Goal: Task Accomplishment & Management: Complete application form

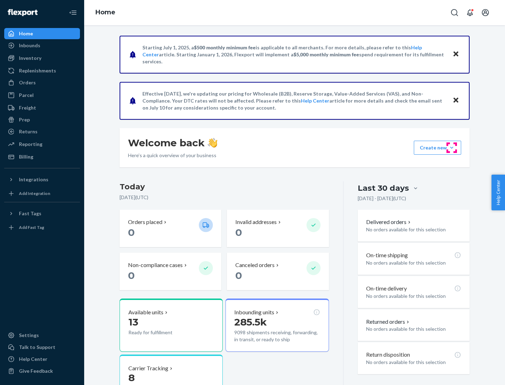
click at [451, 148] on button "Create new Create new inbound Create new order Create new product" at bounding box center [436, 148] width 47 height 14
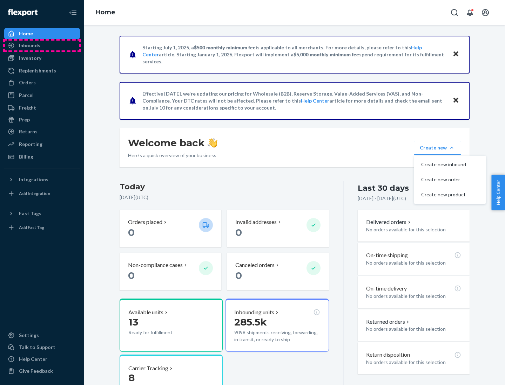
click at [42, 46] on div "Inbounds" at bounding box center [42, 46] width 74 height 10
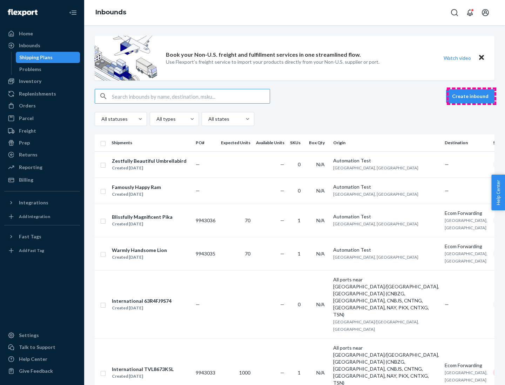
click at [471, 96] on button "Create inbound" at bounding box center [470, 96] width 48 height 14
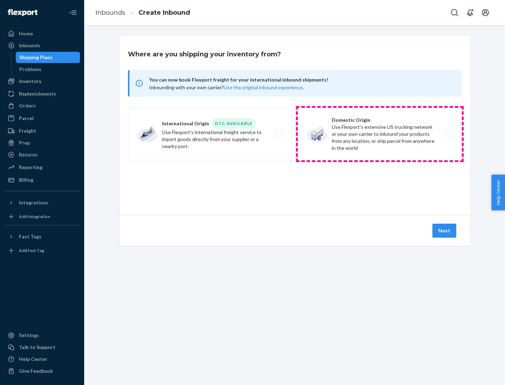
click at [379, 134] on label "Domestic Origin Use Flexport’s extensive US trucking network or your own carrie…" at bounding box center [379, 134] width 164 height 53
click at [448, 134] on input "Domestic Origin Use Flexport’s extensive US trucking network or your own carrie…" at bounding box center [450, 134] width 5 height 5
radio input "true"
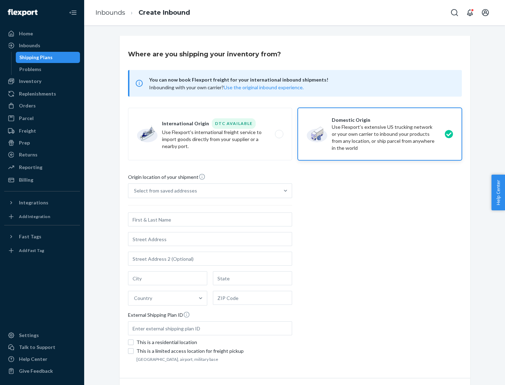
click at [204, 191] on div "Select from saved addresses" at bounding box center [203, 191] width 151 height 14
click at [135, 191] on input "Select from saved addresses" at bounding box center [134, 190] width 1 height 7
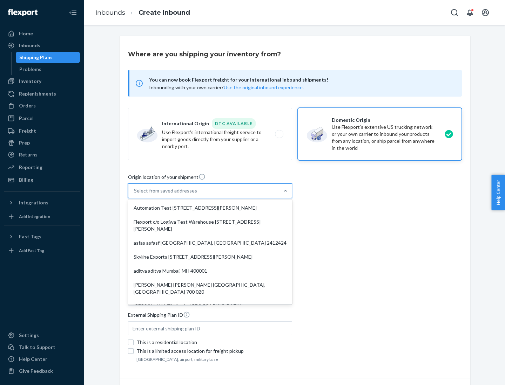
scroll to position [3, 0]
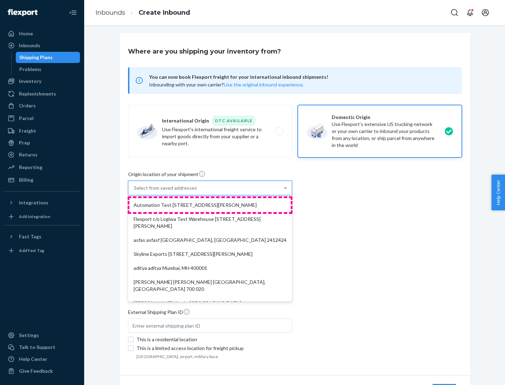
click at [210, 205] on div "Automation Test [STREET_ADDRESS][PERSON_NAME]" at bounding box center [209, 205] width 161 height 14
click at [135, 192] on input "option Automation Test [STREET_ADDRESS][PERSON_NAME]. 9 results available. Use …" at bounding box center [134, 188] width 1 height 7
type input "Automation Test"
type input "9th Floor"
type input "[GEOGRAPHIC_DATA]"
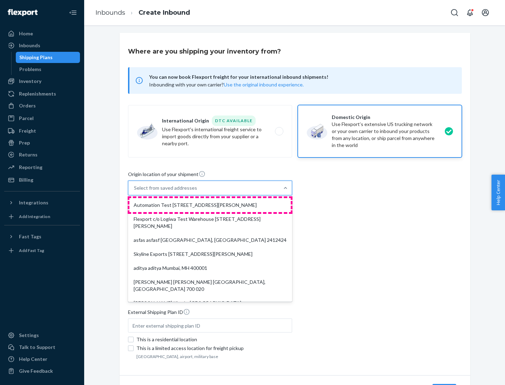
type input "CA"
type input "94104"
type input "[STREET_ADDRESS][PERSON_NAME]"
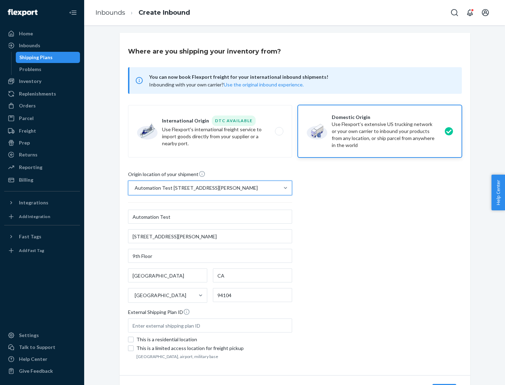
scroll to position [41, 0]
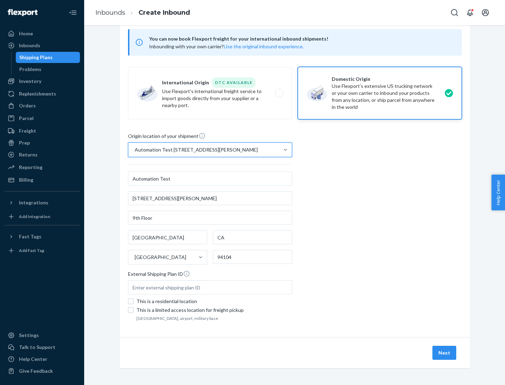
click at [444, 353] on button "Next" at bounding box center [444, 353] width 24 height 14
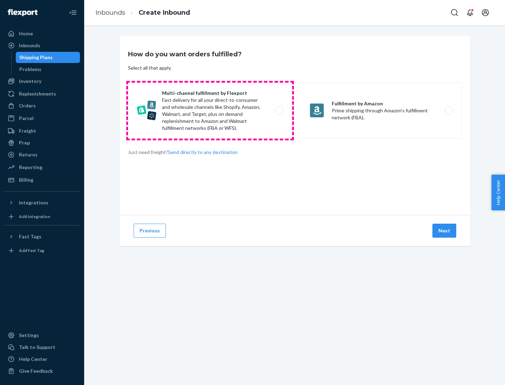
click at [210, 111] on label "Multi-channel fulfillment by Flexport Fast delivery for all your direct-to-cons…" at bounding box center [210, 111] width 164 height 56
click at [279, 111] on input "Multi-channel fulfillment by Flexport Fast delivery for all your direct-to-cons…" at bounding box center [281, 111] width 5 height 5
radio input "true"
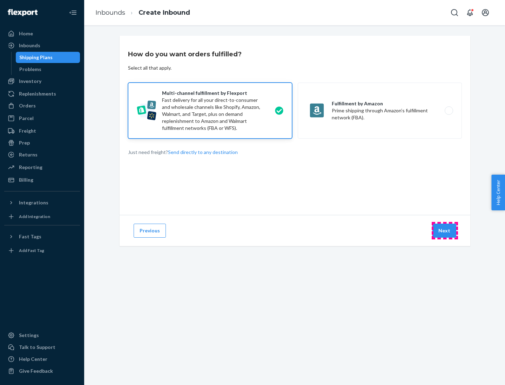
click at [444, 231] on button "Next" at bounding box center [444, 231] width 24 height 14
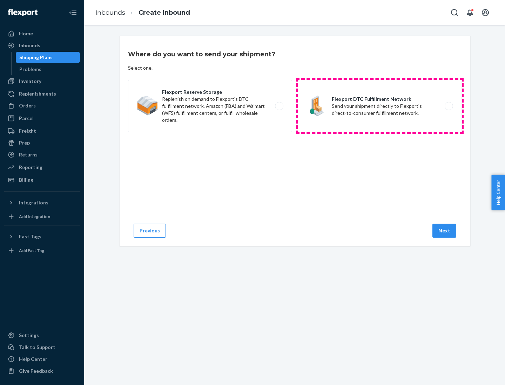
click at [379, 106] on label "Flexport DTC Fulfillment Network Send your shipment directly to Flexport's dire…" at bounding box center [379, 106] width 164 height 53
click at [448, 106] on input "Flexport DTC Fulfillment Network Send your shipment directly to Flexport's dire…" at bounding box center [450, 106] width 5 height 5
radio input "true"
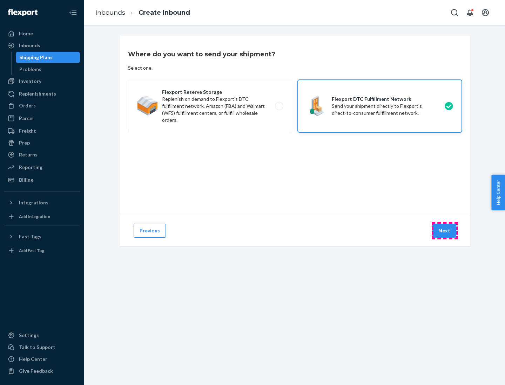
click at [444, 231] on button "Next" at bounding box center [444, 231] width 24 height 14
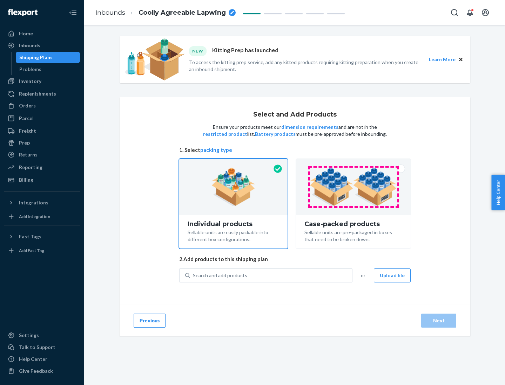
click at [353, 187] on img at bounding box center [352, 187] width 87 height 39
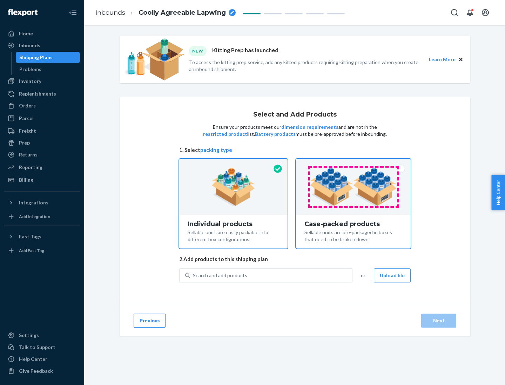
click at [353, 164] on input "Case-packed products Sellable units are pre-packaged in boxes that need to be b…" at bounding box center [353, 161] width 5 height 5
radio input "true"
radio input "false"
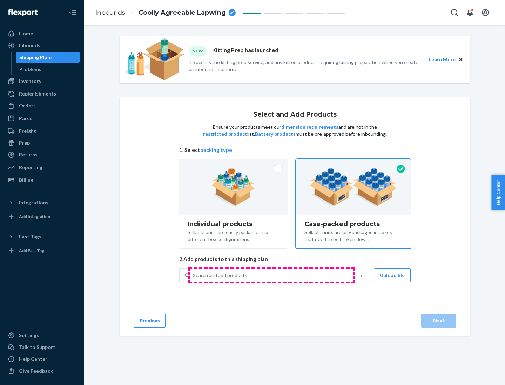
click at [271, 275] on div "Search and add products" at bounding box center [271, 275] width 162 height 13
click at [193, 275] on input "Search and add products" at bounding box center [193, 275] width 1 height 7
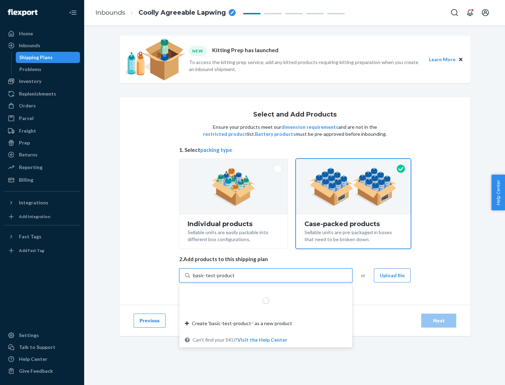
type input "basic-test-product-1"
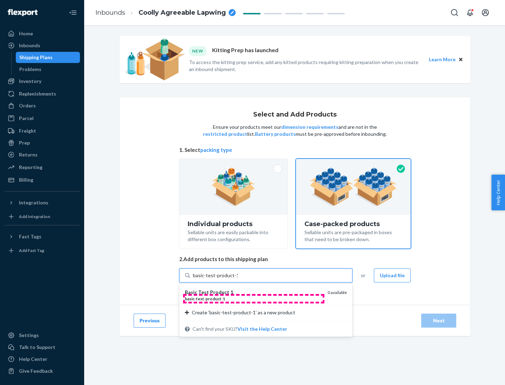
click at [253, 299] on div "basic - test - product - 1" at bounding box center [253, 299] width 137 height 6
click at [238, 279] on input "basic-test-product-1" at bounding box center [215, 275] width 45 height 7
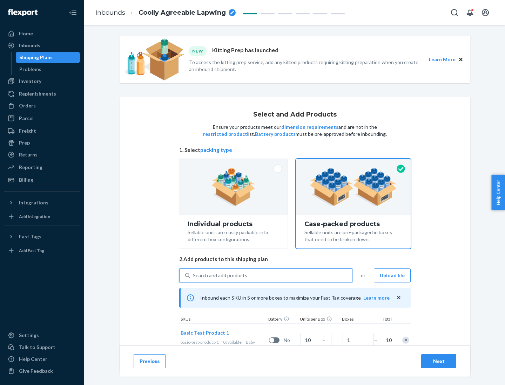
scroll to position [25, 0]
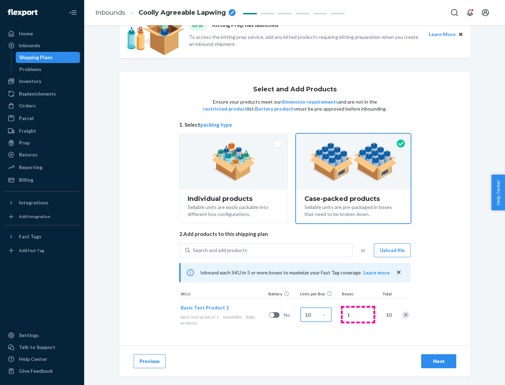
type input "10"
type input "7"
click at [438, 362] on div "Next" at bounding box center [438, 361] width 23 height 7
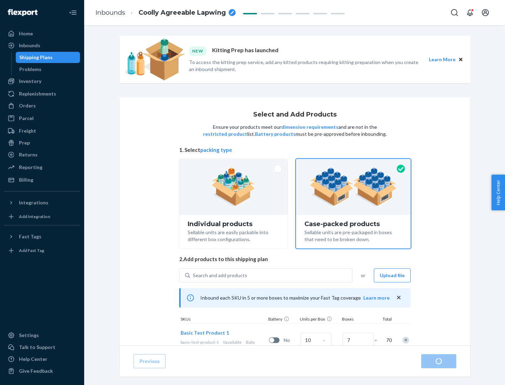
radio input "true"
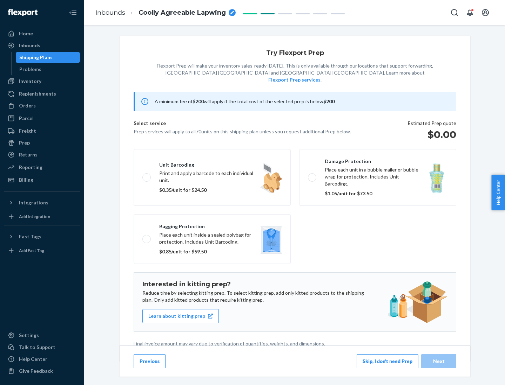
scroll to position [2, 0]
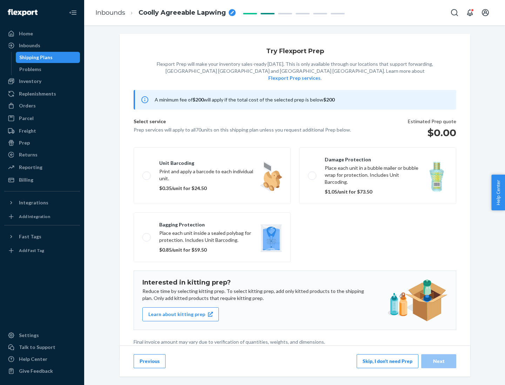
click at [387, 361] on button "Skip, I don't need Prep" at bounding box center [387, 362] width 62 height 14
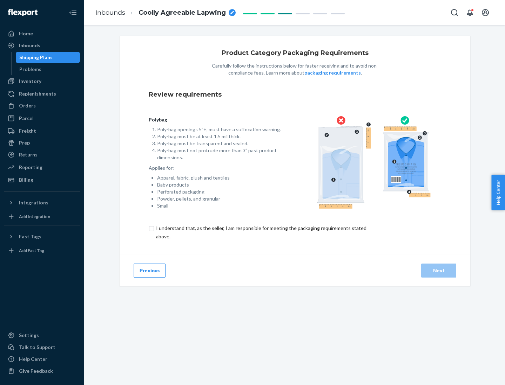
click at [260, 232] on input "checkbox" at bounding box center [265, 232] width 233 height 17
checkbox input "true"
click at [438, 271] on div "Next" at bounding box center [438, 270] width 23 height 7
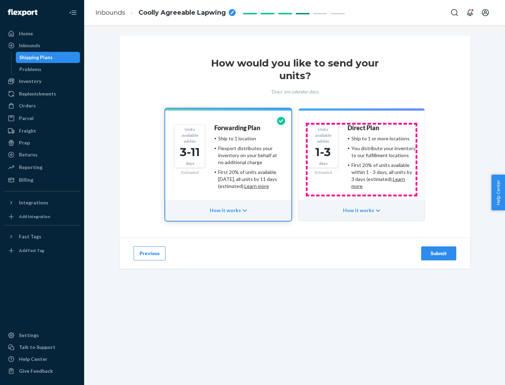
click at [361, 160] on ul "Ship to 1 or more locations You distribute your inventory to our fulfillment lo…" at bounding box center [381, 162] width 68 height 55
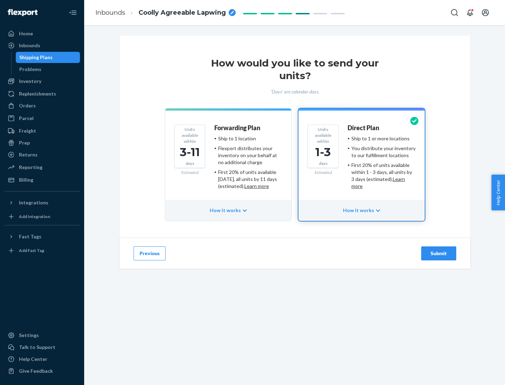
click at [438, 254] on div "Submit" at bounding box center [438, 253] width 23 height 7
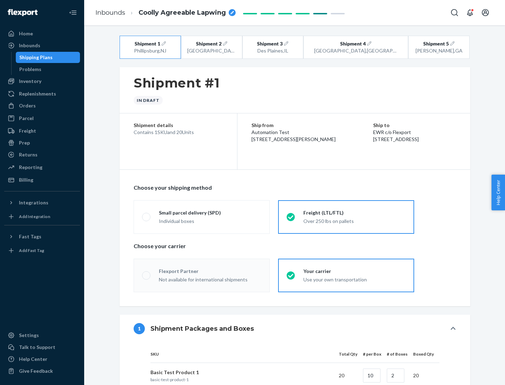
radio input "true"
radio input "false"
radio input "true"
radio input "false"
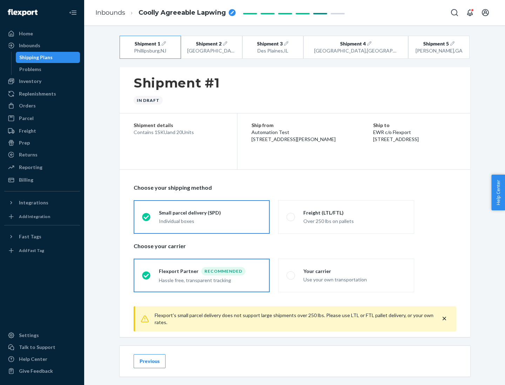
scroll to position [8, 0]
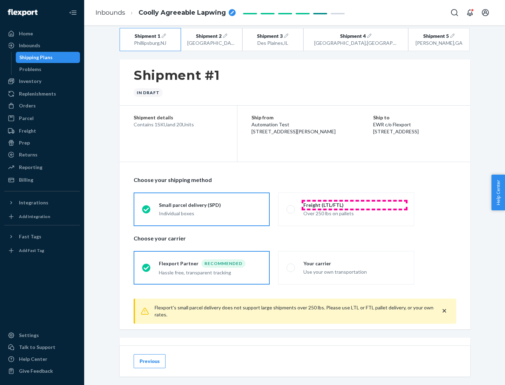
click at [354, 205] on div "Freight (LTL/FTL)" at bounding box center [354, 205] width 102 height 7
click at [291, 207] on input "Freight (LTL/FTL) Over 250 lbs on pallets" at bounding box center [288, 209] width 5 height 5
radio input "true"
radio input "false"
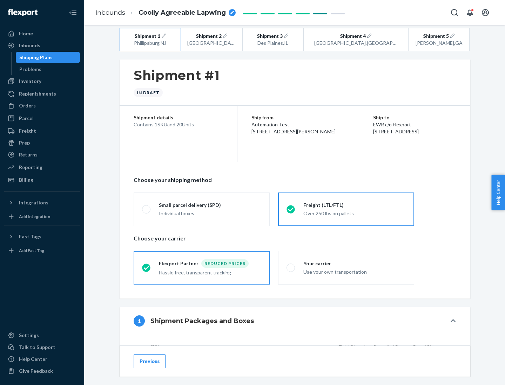
scroll to position [66, 0]
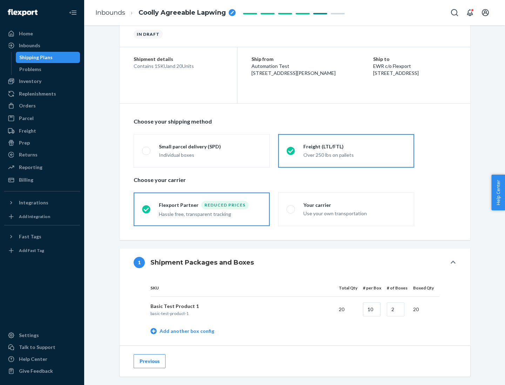
click at [354, 205] on div "Your carrier" at bounding box center [354, 205] width 102 height 7
click at [291, 207] on input "Your carrier Use your own transportation" at bounding box center [288, 209] width 5 height 5
radio input "true"
radio input "false"
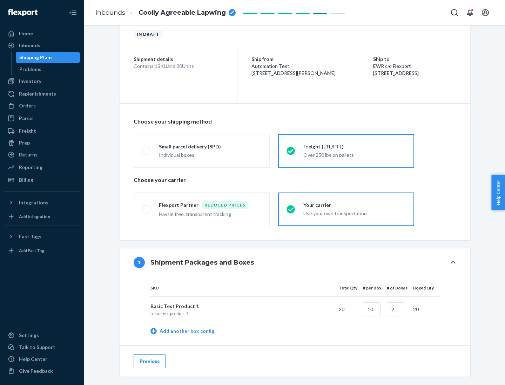
scroll to position [221, 0]
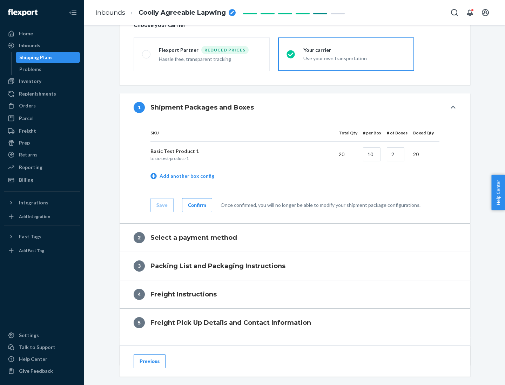
click at [196, 205] on div "Confirm" at bounding box center [197, 205] width 18 height 7
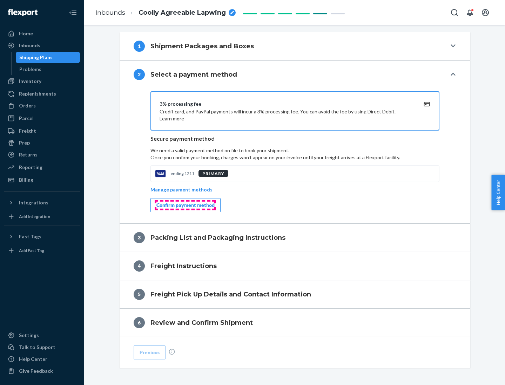
click at [185, 205] on div "Confirm payment method" at bounding box center [185, 205] width 58 height 7
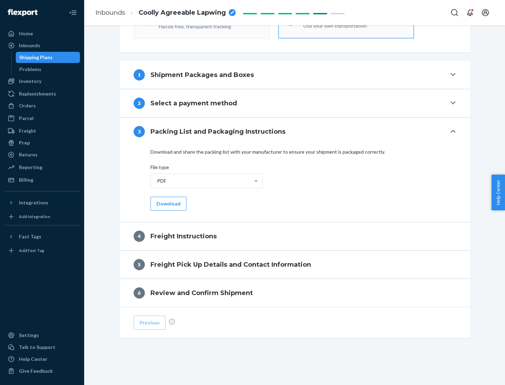
scroll to position [253, 0]
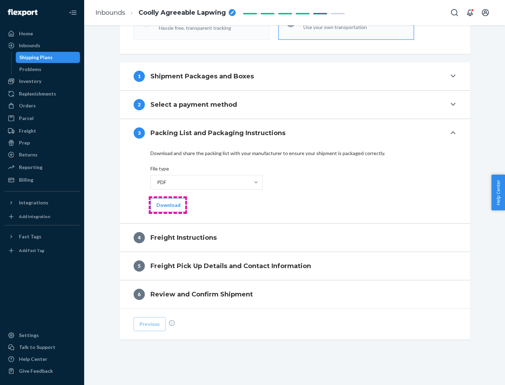
click at [167, 205] on button "Download" at bounding box center [168, 205] width 36 height 14
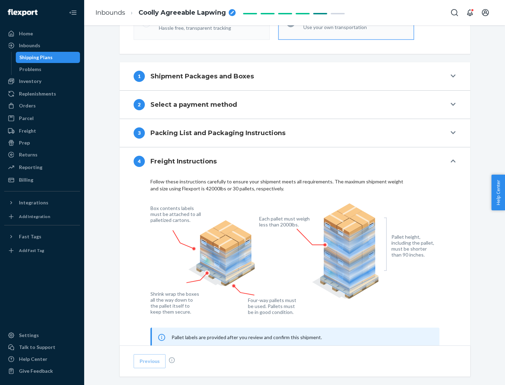
scroll to position [424, 0]
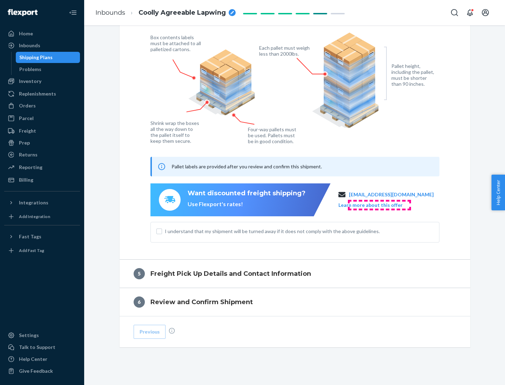
click at [379, 205] on button "Learn more about this offer" at bounding box center [370, 205] width 64 height 7
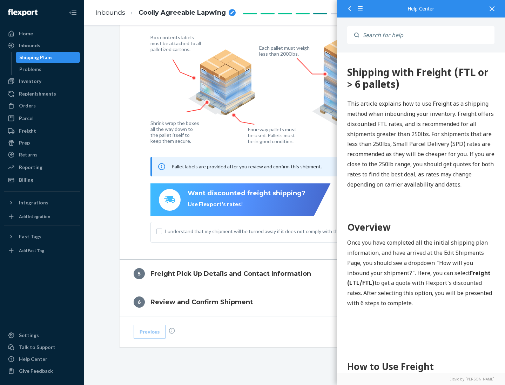
scroll to position [433, 0]
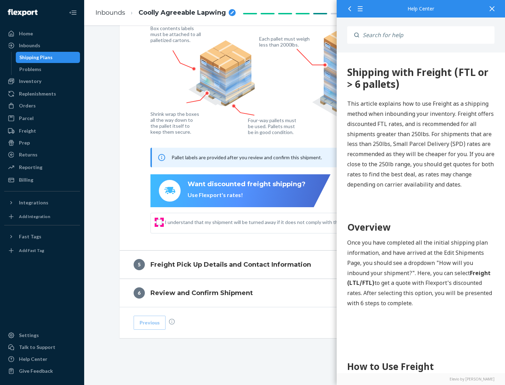
click at [159, 222] on input "I understand that my shipment will be turned away if it does not comply with th…" at bounding box center [159, 223] width 6 height 6
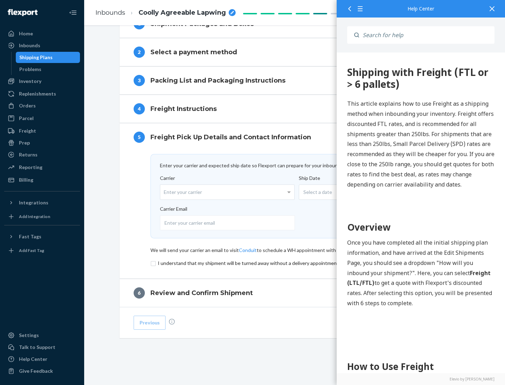
scroll to position [305, 0]
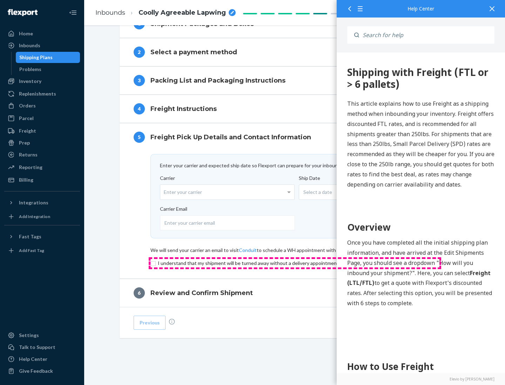
click at [295, 263] on input "checkbox" at bounding box center [294, 263] width 289 height 8
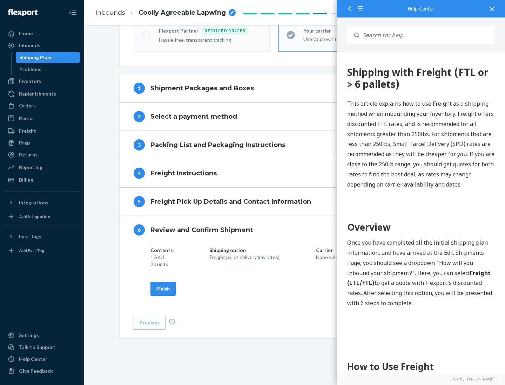
scroll to position [241, 0]
click at [163, 289] on div "Finish" at bounding box center [162, 289] width 13 height 7
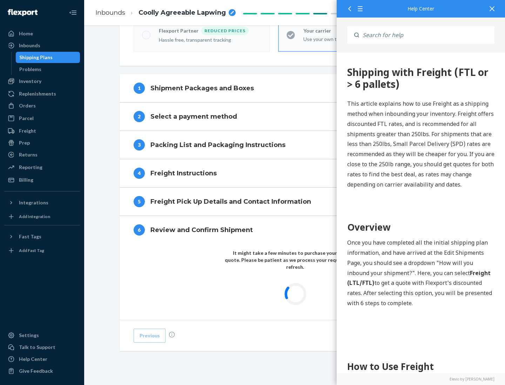
scroll to position [206, 0]
